Goal: Task Accomplishment & Management: Use online tool/utility

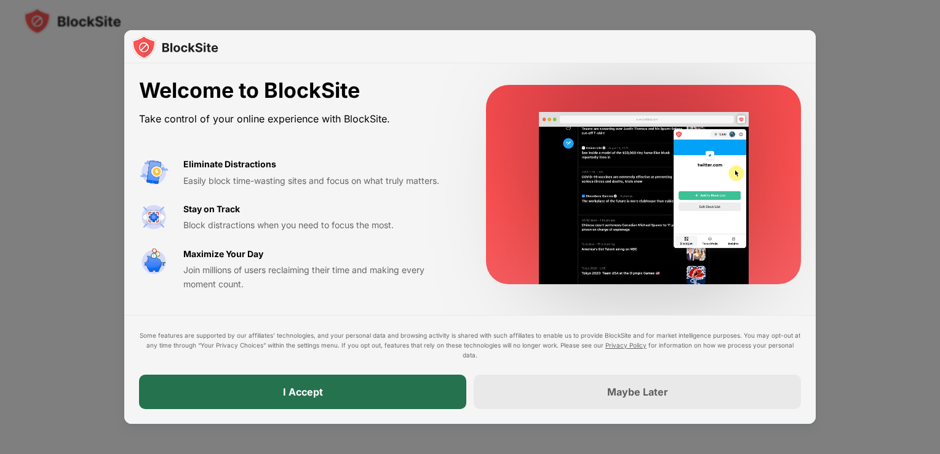
click at [398, 391] on div "I Accept" at bounding box center [302, 391] width 327 height 34
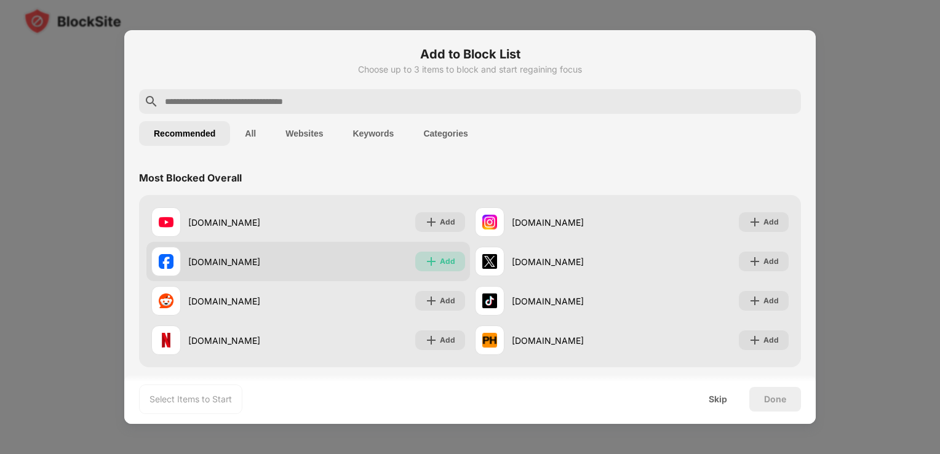
click at [432, 257] on img at bounding box center [431, 261] width 12 height 12
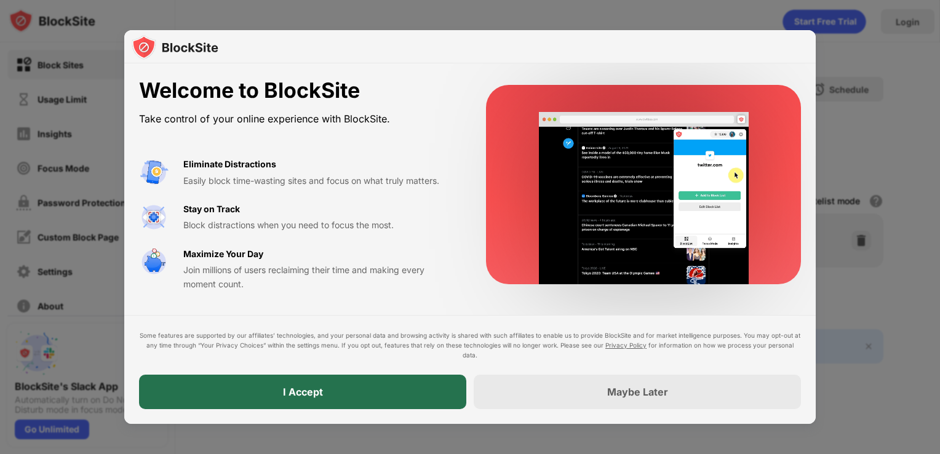
click at [309, 400] on div "I Accept" at bounding box center [302, 391] width 327 height 34
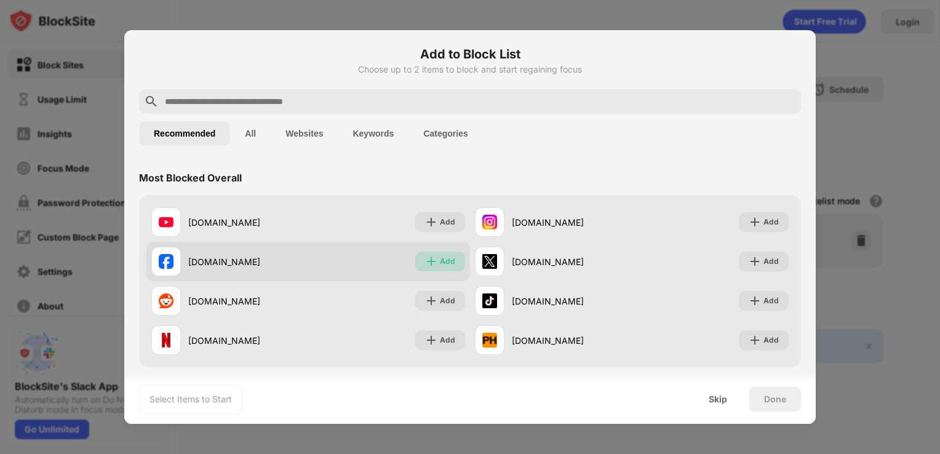
click at [448, 262] on div "Add" at bounding box center [447, 261] width 15 height 12
